Goal: Task Accomplishment & Management: Manage account settings

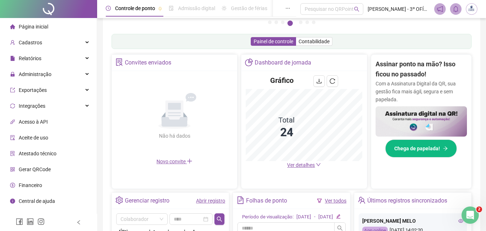
scroll to position [108, 0]
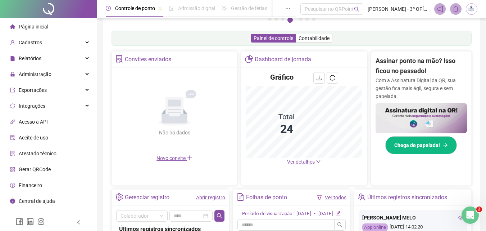
click at [299, 162] on span "Ver detalhes" at bounding box center [301, 162] width 28 height 6
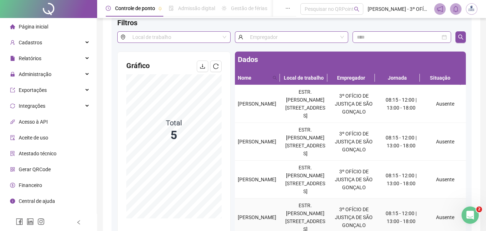
scroll to position [36, 0]
click at [475, 211] on div "Abertura do Messenger da Intercom" at bounding box center [469, 214] width 24 height 24
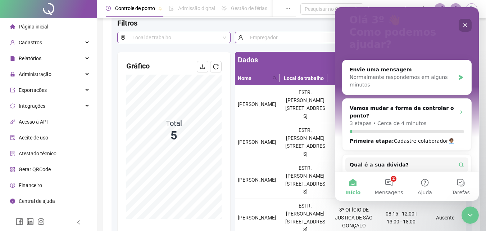
scroll to position [103, 0]
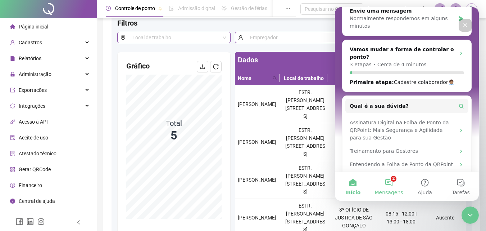
click at [395, 178] on button "2 Mensagens" at bounding box center [389, 186] width 36 height 29
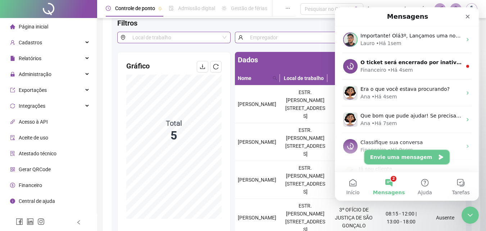
click at [409, 157] on button "Envie uma mensagem" at bounding box center [407, 157] width 85 height 14
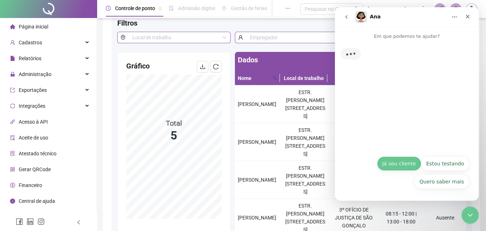
click at [417, 168] on button "Já sou cliente" at bounding box center [399, 163] width 44 height 14
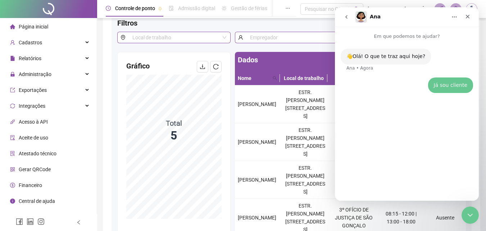
click at [348, 19] on icon "go back" at bounding box center [347, 17] width 6 height 6
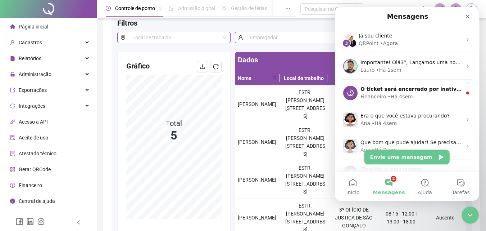
click at [426, 159] on button "Envie uma mensagem" at bounding box center [407, 157] width 85 height 14
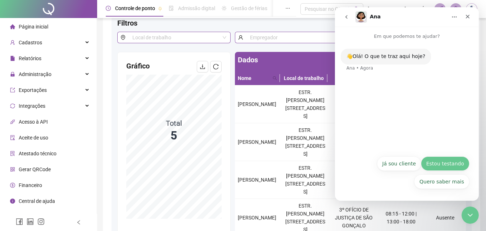
click at [446, 164] on button "Estou testando" at bounding box center [445, 163] width 49 height 14
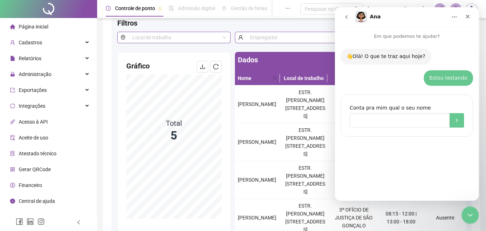
click at [405, 125] on input "Conta pra mim qual o seu nome" at bounding box center [400, 120] width 100 height 14
type input "**********"
click at [460, 118] on icon "Envio" at bounding box center [457, 120] width 6 height 6
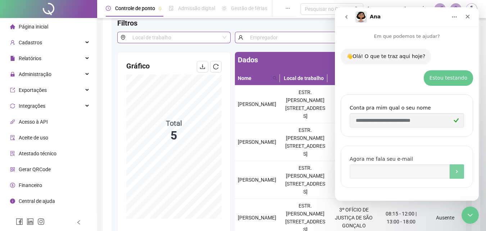
scroll to position [5, 0]
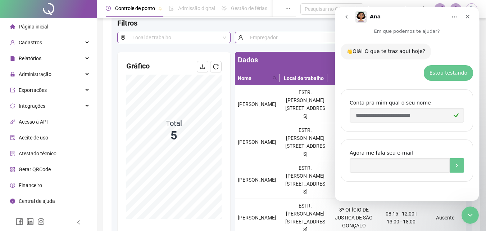
click at [348, 20] on button "go back" at bounding box center [347, 17] width 14 height 14
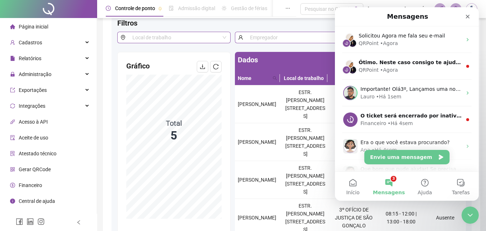
scroll to position [0, 0]
click at [418, 157] on button "Envie uma mensagem" at bounding box center [407, 157] width 85 height 14
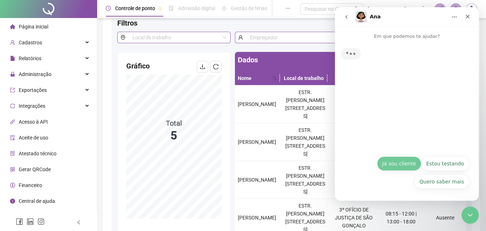
click at [404, 165] on button "Já sou cliente" at bounding box center [399, 163] width 44 height 14
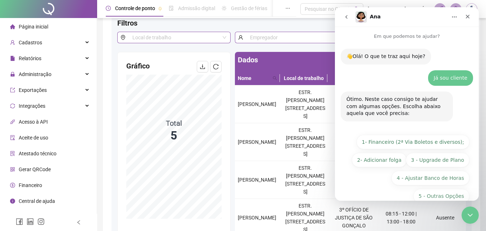
scroll to position [14, 0]
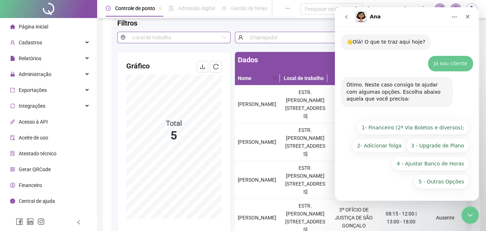
click at [441, 189] on div "5 - Outras Opções 1- Financeiro (2ª Via Boletos e diversos); 2- Adicionar folga…" at bounding box center [406, 156] width 125 height 72
click at [441, 187] on button "5 - Outras Opções" at bounding box center [442, 181] width 56 height 14
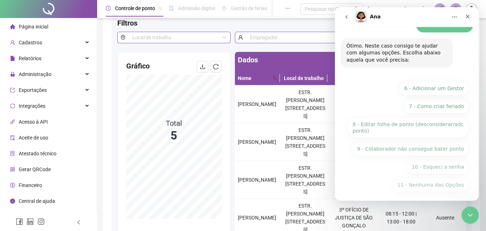
scroll to position [114, 0]
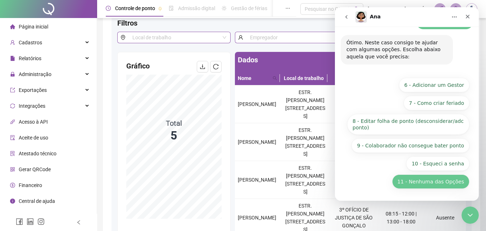
click at [443, 185] on button "11 - Nenhuma das Opções" at bounding box center [430, 181] width 77 height 14
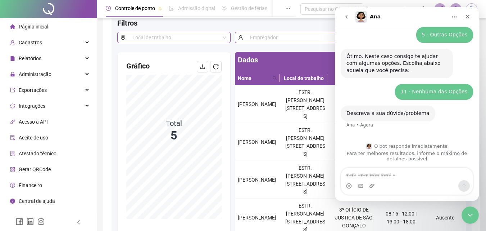
scroll to position [101, 0]
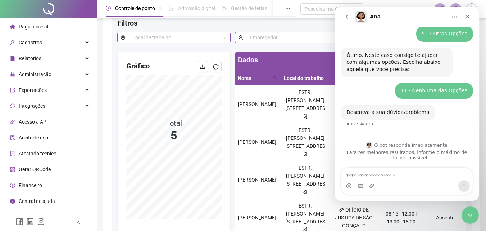
click at [407, 175] on textarea "Envie uma mensagem..." at bounding box center [407, 174] width 132 height 12
type textarea "**********"
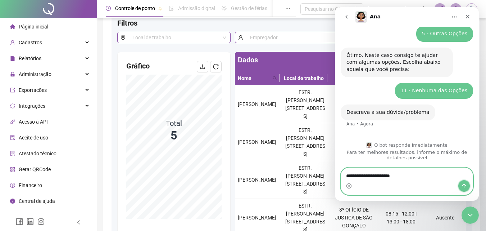
click at [463, 182] on button "Enviar uma mensagem" at bounding box center [465, 186] width 12 height 12
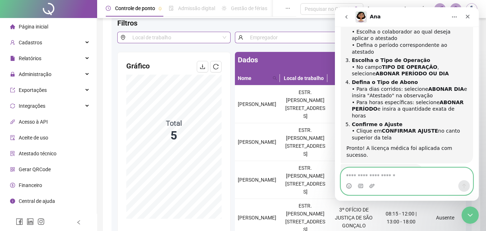
scroll to position [277, 0]
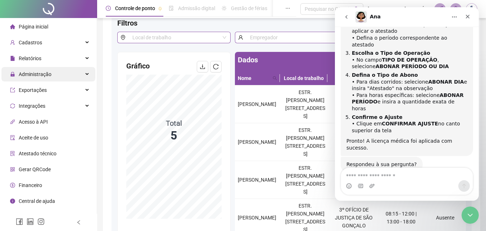
click at [60, 75] on div "Administração" at bounding box center [48, 74] width 94 height 14
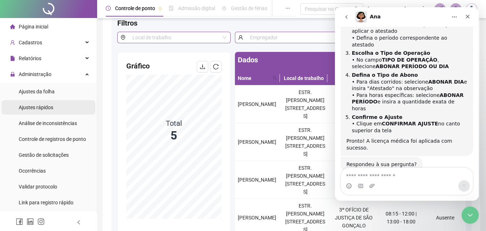
click at [53, 110] on li "Ajustes rápidos" at bounding box center [48, 107] width 94 height 14
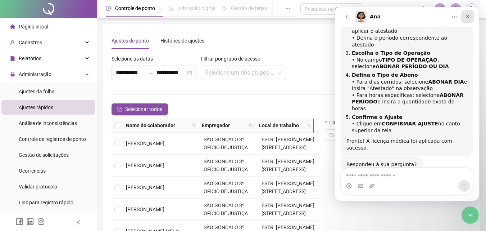
click at [468, 16] on icon "Fechar" at bounding box center [468, 17] width 4 height 4
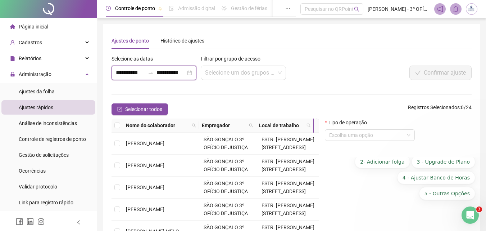
scroll to position [277, 0]
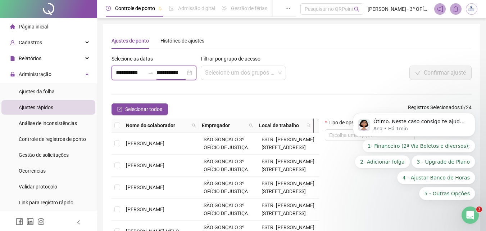
click at [163, 76] on input "**********" at bounding box center [171, 72] width 29 height 9
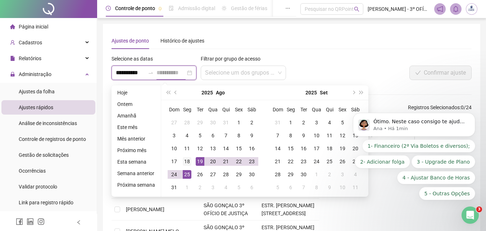
type input "**********"
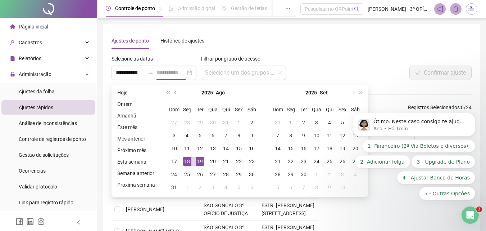
click at [188, 162] on div "18" at bounding box center [187, 161] width 9 height 9
click at [236, 160] on div "22" at bounding box center [239, 161] width 9 height 9
type input "**********"
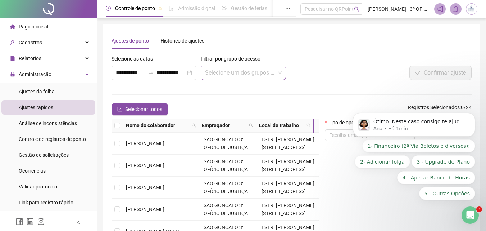
click at [238, 77] on input "search" at bounding box center [240, 73] width 70 height 14
click at [330, 81] on div "Confirmar ajuste" at bounding box center [397, 70] width 150 height 31
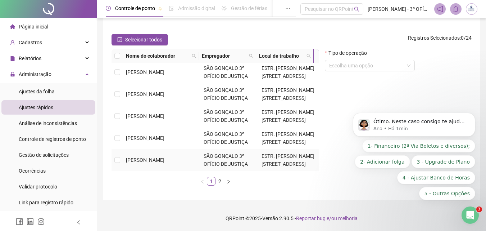
scroll to position [304, 0]
drag, startPoint x: 223, startPoint y: 183, endPoint x: 223, endPoint y: 178, distance: 5.0
click at [223, 182] on link "2" at bounding box center [220, 181] width 8 height 8
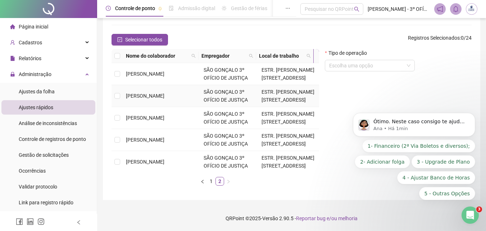
click at [205, 103] on span "SÃO GONÇALO 3º OFÍCIO DE JUSTIÇA" at bounding box center [226, 96] width 44 height 14
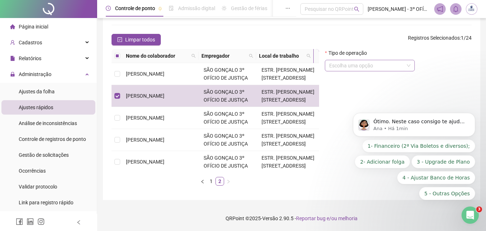
click at [357, 69] on input "search" at bounding box center [366, 65] width 75 height 11
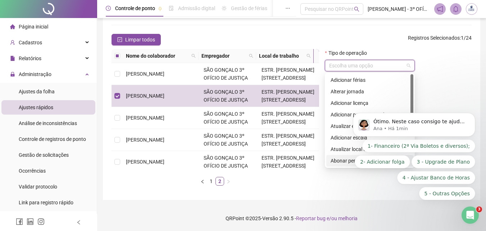
click at [343, 162] on div "Abonar período ou dia" at bounding box center [370, 161] width 78 height 8
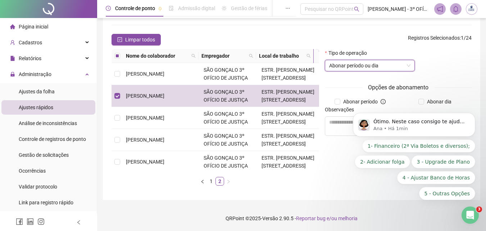
drag, startPoint x: 417, startPoint y: 209, endPoint x: 804, endPoint y: 314, distance: 400.9
click html "Ótimo. Neste caso consigo te ajudar com algumas opções. Escolha abaixo aquela q…"
click at [461, 210] on div "Abertura do Messenger da Intercom" at bounding box center [469, 214] width 24 height 24
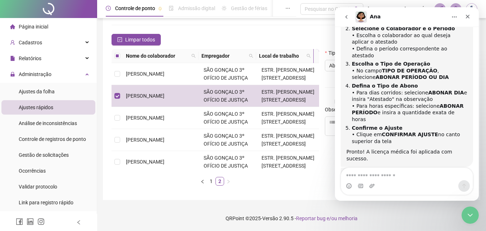
scroll to position [277, 0]
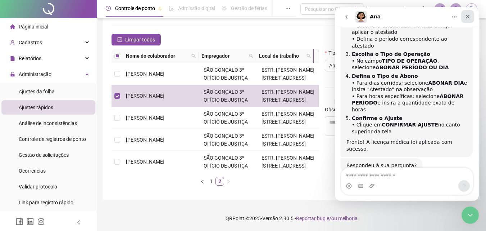
click at [470, 21] on div "Fechar" at bounding box center [467, 16] width 13 height 13
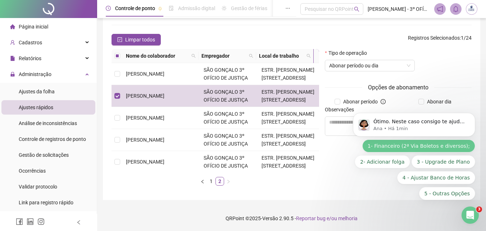
scroll to position [0, 0]
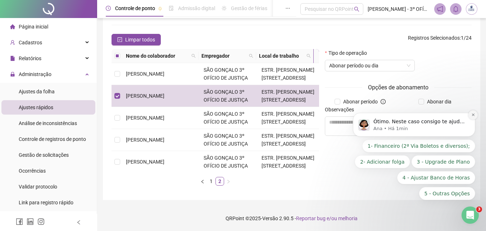
click at [472, 116] on icon "Dismiss notification" at bounding box center [474, 115] width 4 height 4
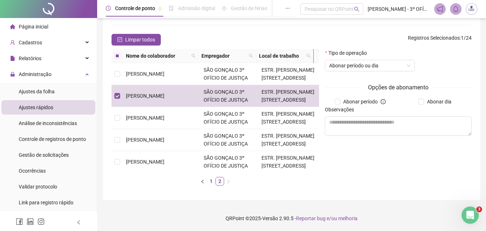
drag, startPoint x: 434, startPoint y: 102, endPoint x: 416, endPoint y: 114, distance: 21.4
click at [434, 102] on span "Abonar dia" at bounding box center [439, 102] width 30 height 8
click at [401, 126] on textarea at bounding box center [398, 125] width 147 height 19
type textarea "**********"
click at [391, 186] on div "**********" at bounding box center [398, 120] width 153 height 142
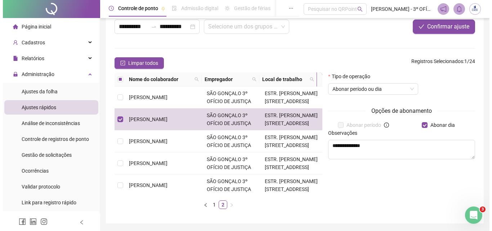
scroll to position [33, 0]
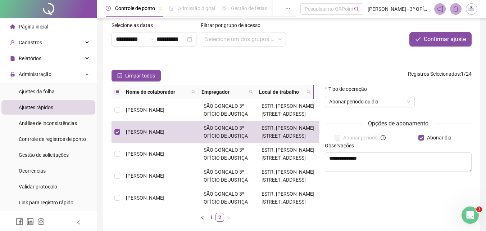
click at [324, 188] on div "**********" at bounding box center [398, 156] width 153 height 142
click at [438, 41] on span "Confirmar ajuste" at bounding box center [445, 39] width 42 height 9
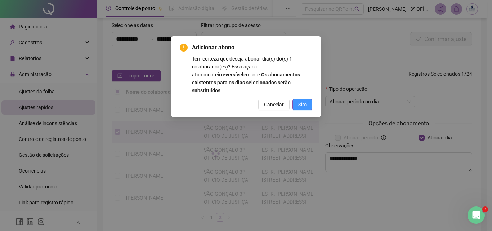
click at [305, 100] on span "Sim" at bounding box center [302, 104] width 8 height 8
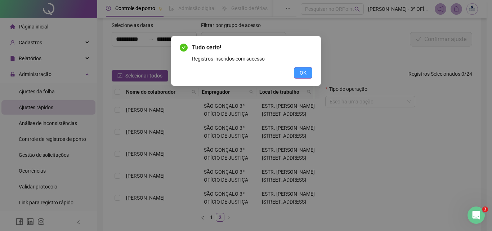
click at [307, 72] on button "OK" at bounding box center [303, 73] width 18 height 12
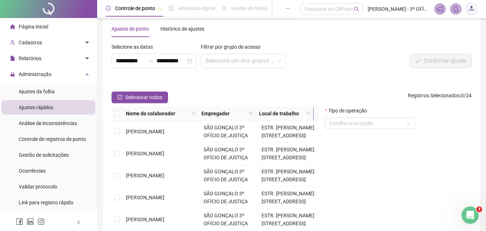
scroll to position [0, 0]
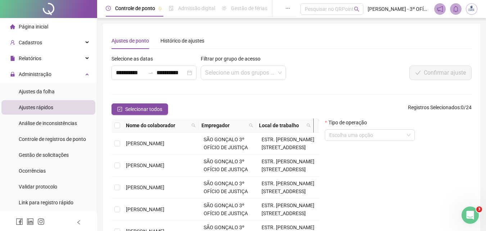
click at [40, 28] on span "Página inicial" at bounding box center [34, 27] width 30 height 6
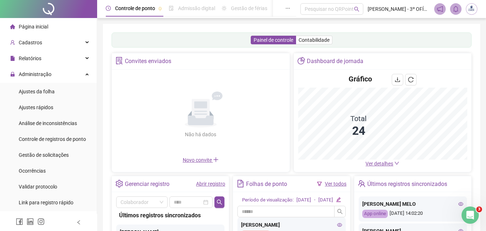
click at [373, 165] on span "Ver detalhes" at bounding box center [380, 164] width 28 height 6
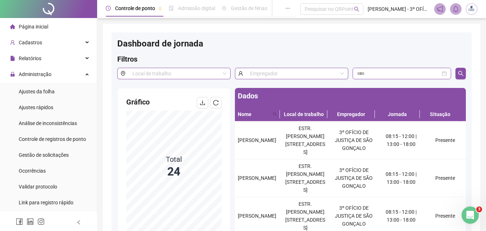
click at [42, 34] on ul "Página inicial Cadastros Relatórios Administração Ajustes da folha Ajustes rápi…" at bounding box center [48, 186] width 97 height 337
drag, startPoint x: 44, startPoint y: 31, endPoint x: 48, endPoint y: 3, distance: 28.0
click at [44, 31] on div "Página inicial" at bounding box center [29, 26] width 38 height 14
